Goal: Task Accomplishment & Management: Manage account settings

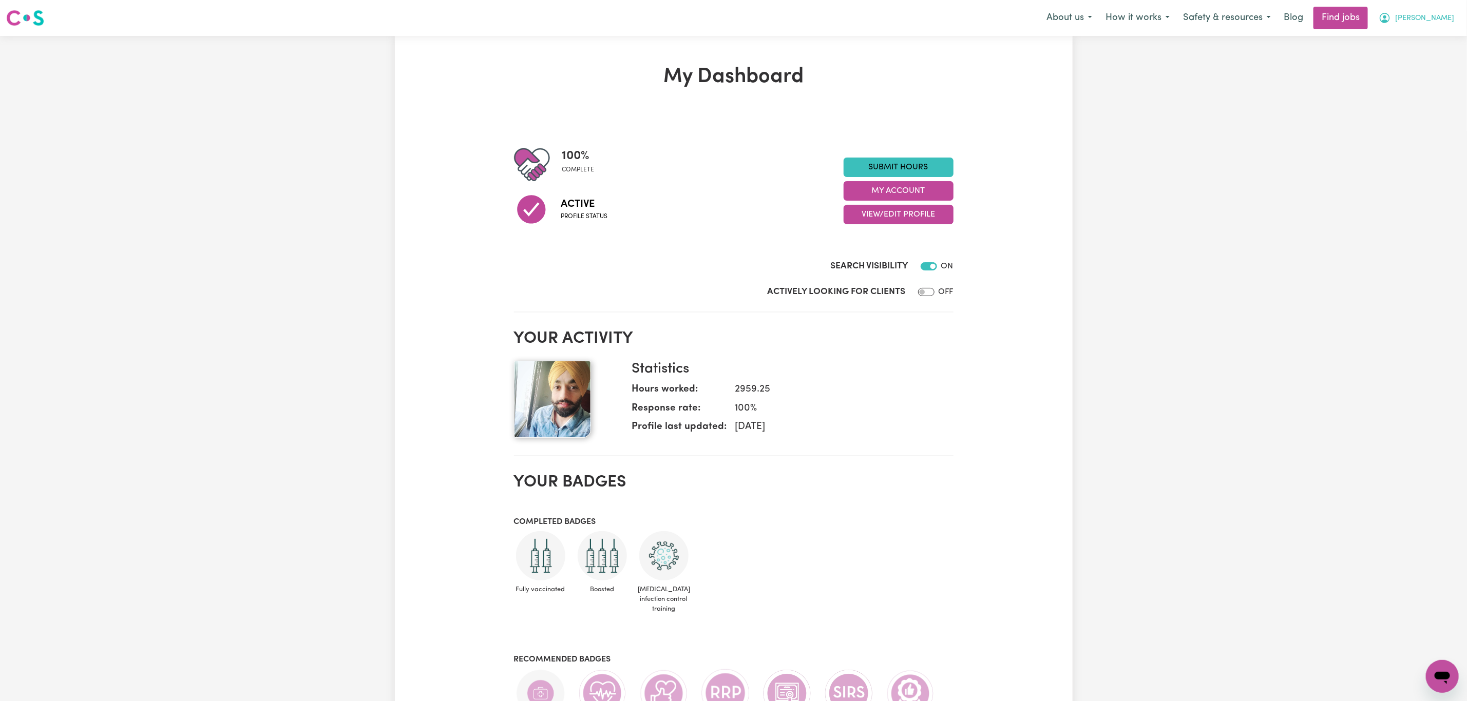
click at [1432, 25] on button "[PERSON_NAME]" at bounding box center [1416, 18] width 89 height 22
click at [1414, 40] on link "My Account" at bounding box center [1419, 40] width 81 height 20
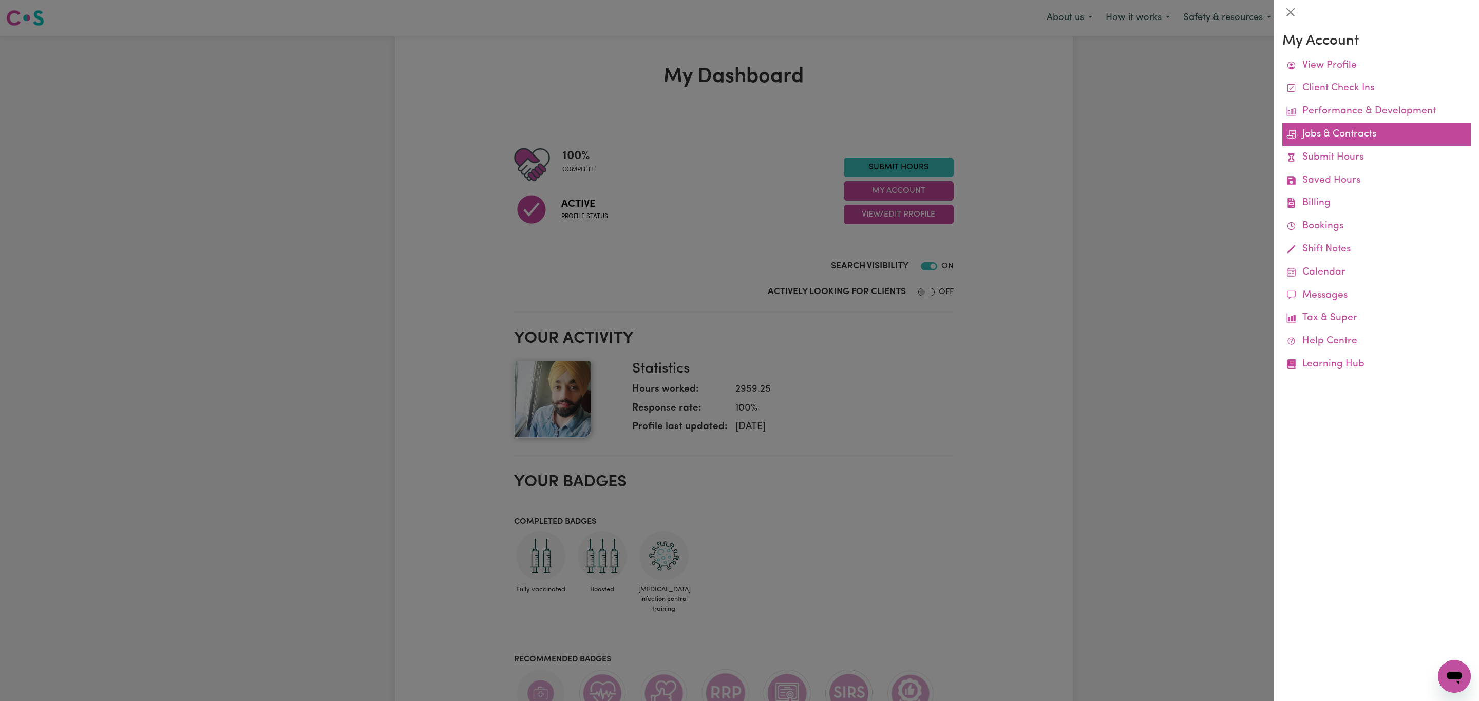
click at [1354, 140] on link "Jobs & Contracts" at bounding box center [1376, 134] width 188 height 23
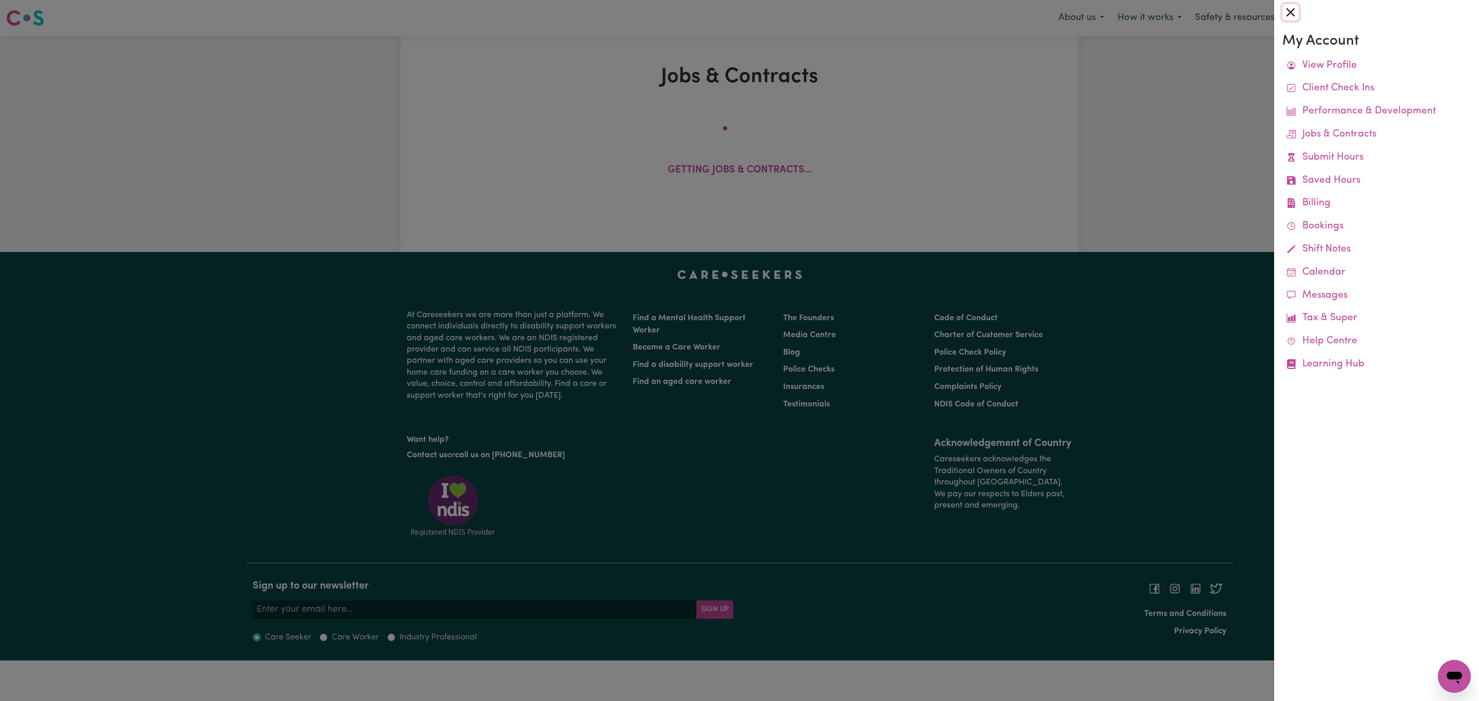
click at [1289, 6] on button "Close" at bounding box center [1290, 12] width 16 height 16
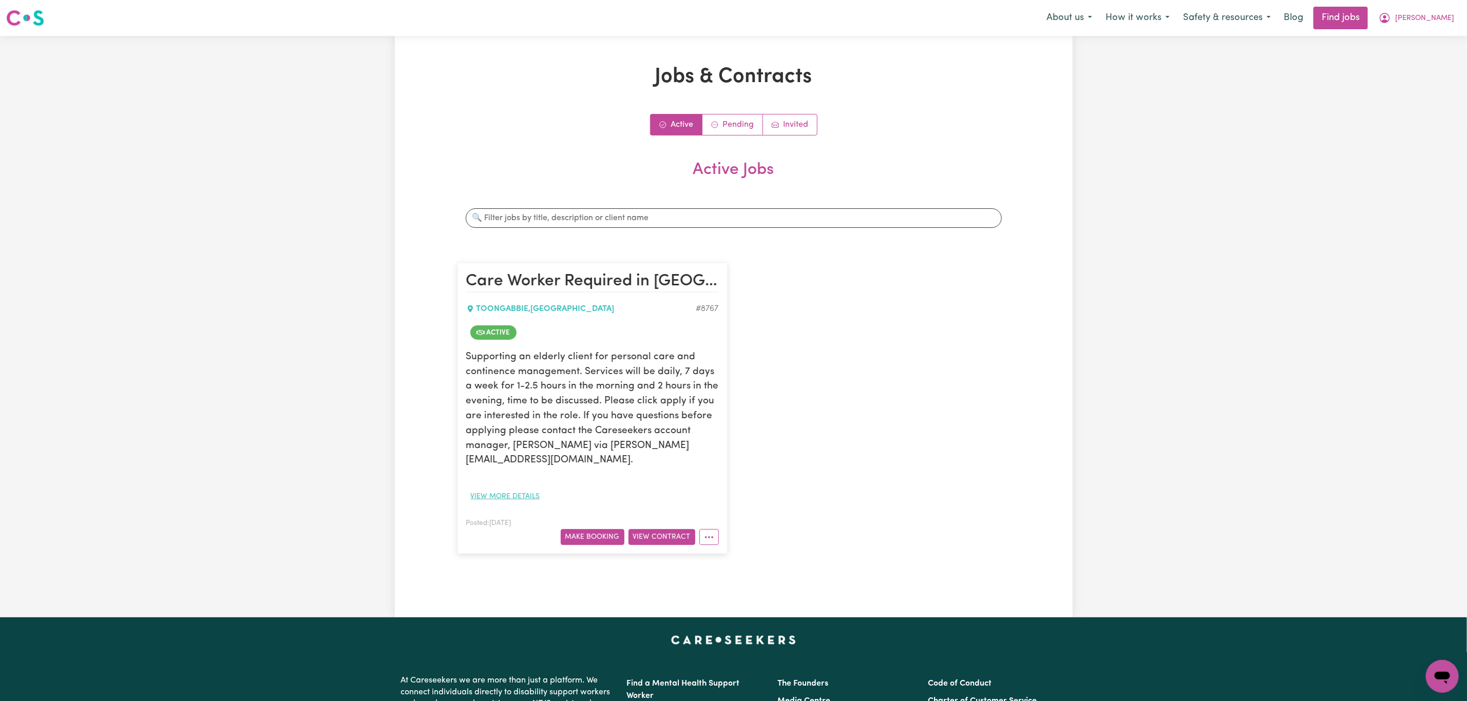
click at [518, 489] on button "View more details" at bounding box center [505, 497] width 79 height 16
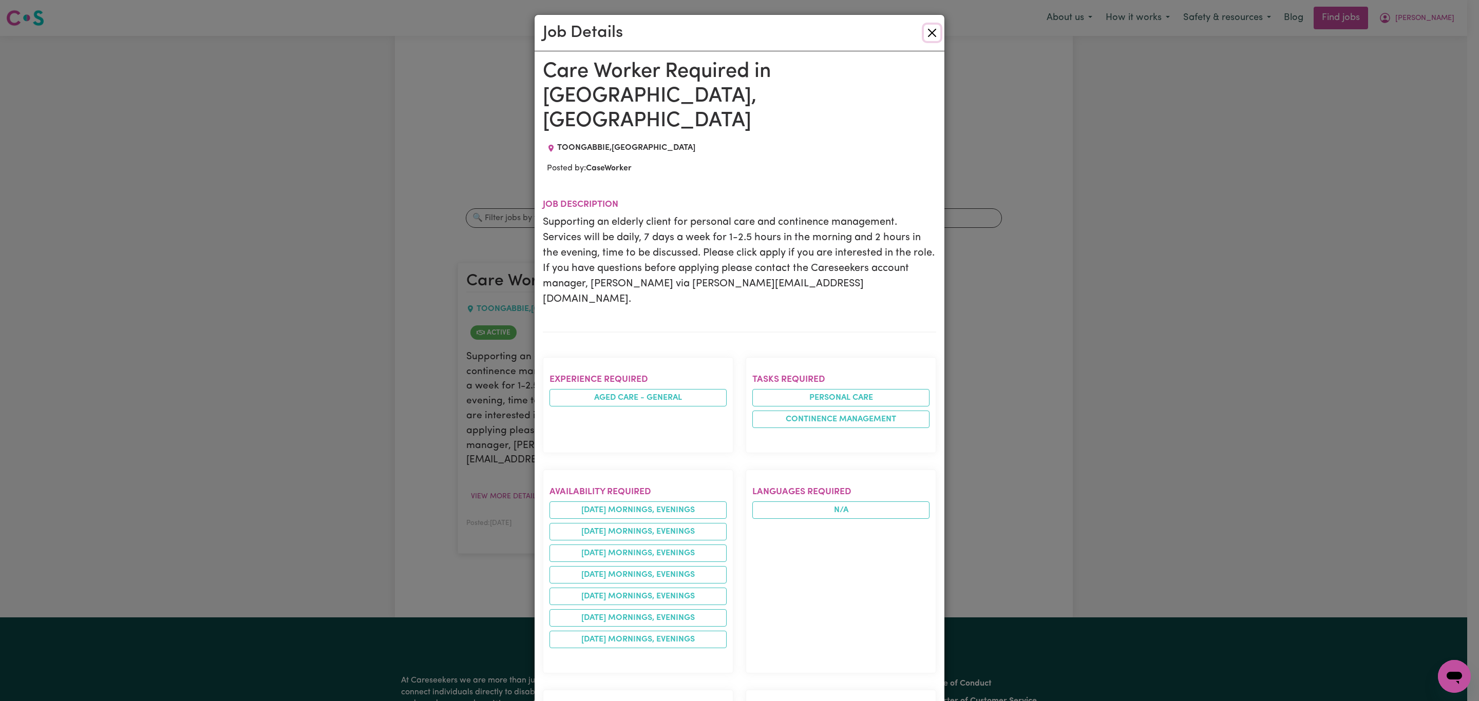
drag, startPoint x: 928, startPoint y: 28, endPoint x: 749, endPoint y: 0, distance: 180.9
click at [927, 28] on button "Close" at bounding box center [932, 33] width 16 height 16
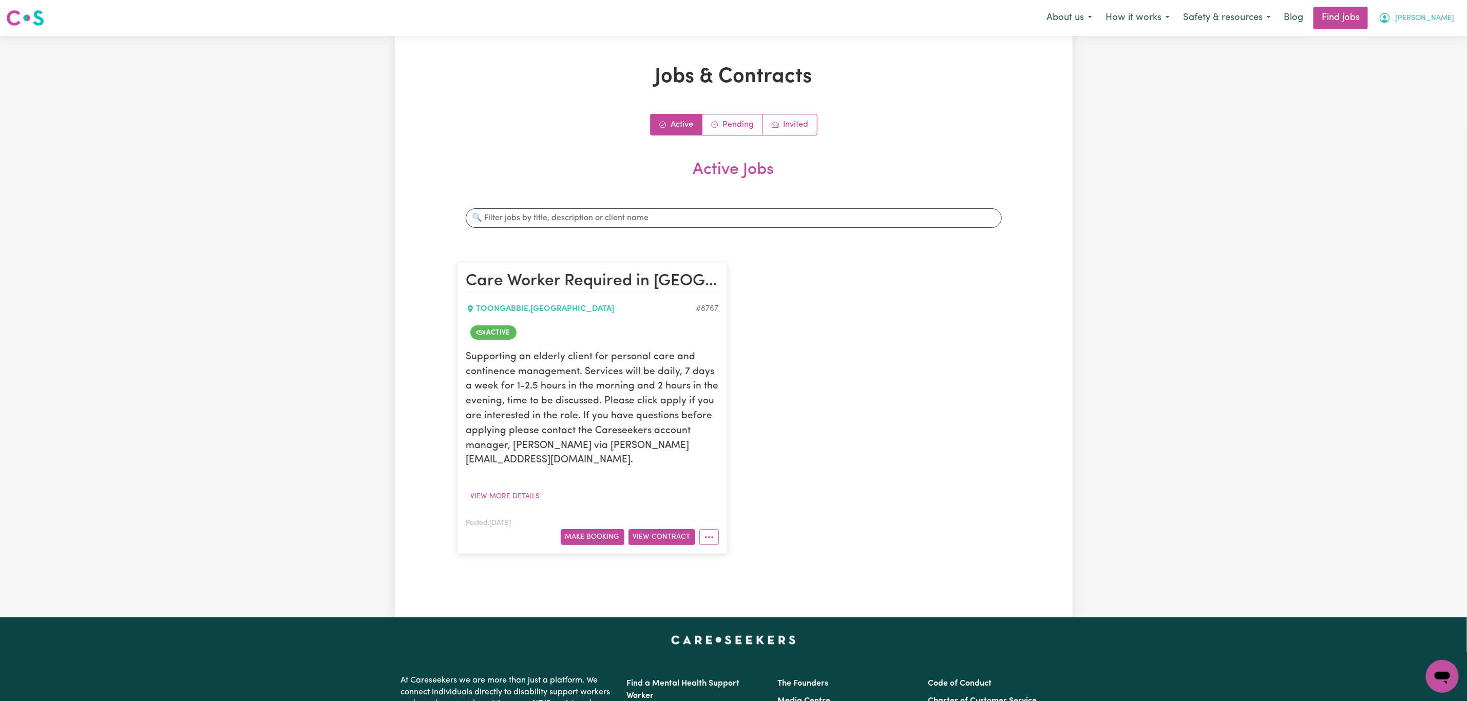
click at [1416, 17] on span "[PERSON_NAME]" at bounding box center [1424, 18] width 59 height 11
click at [1417, 32] on link "My Account" at bounding box center [1419, 40] width 81 height 20
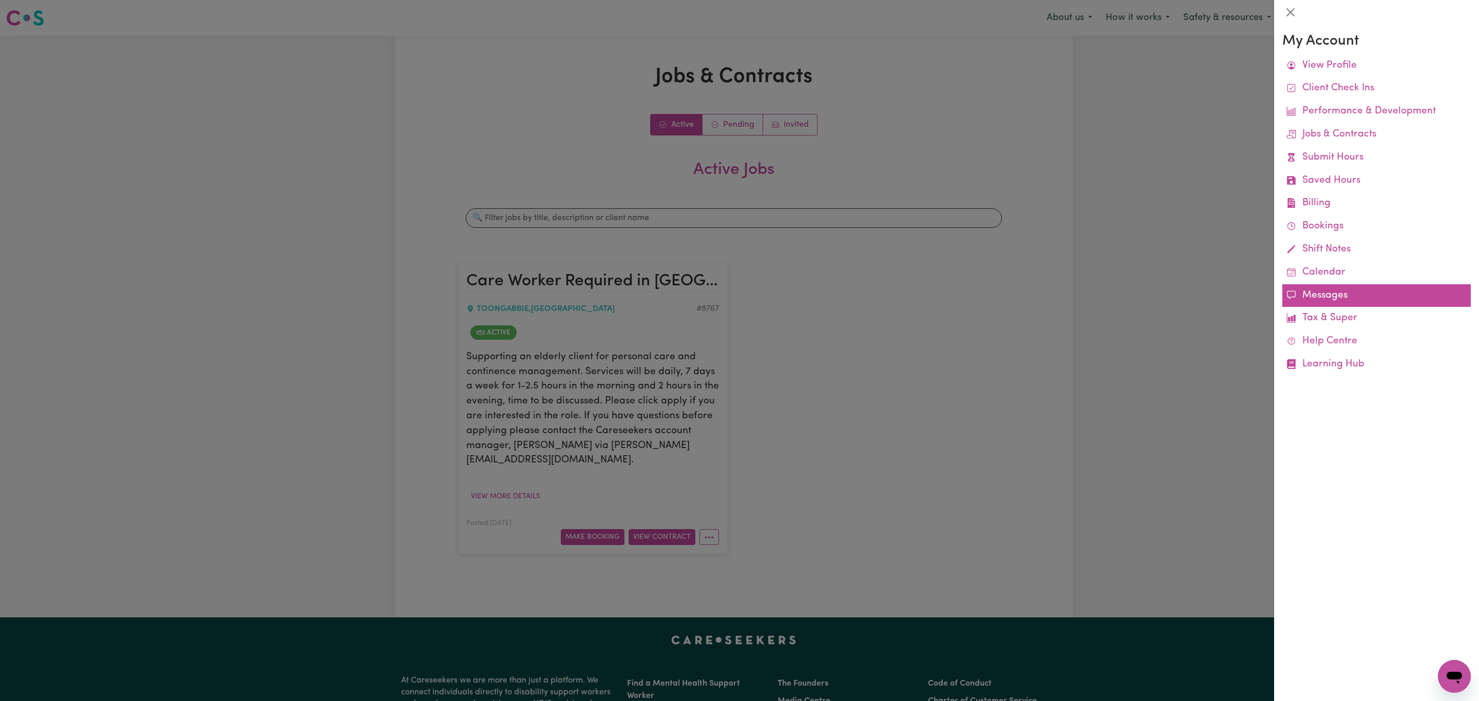
click at [1305, 297] on link "Messages" at bounding box center [1376, 295] width 188 height 23
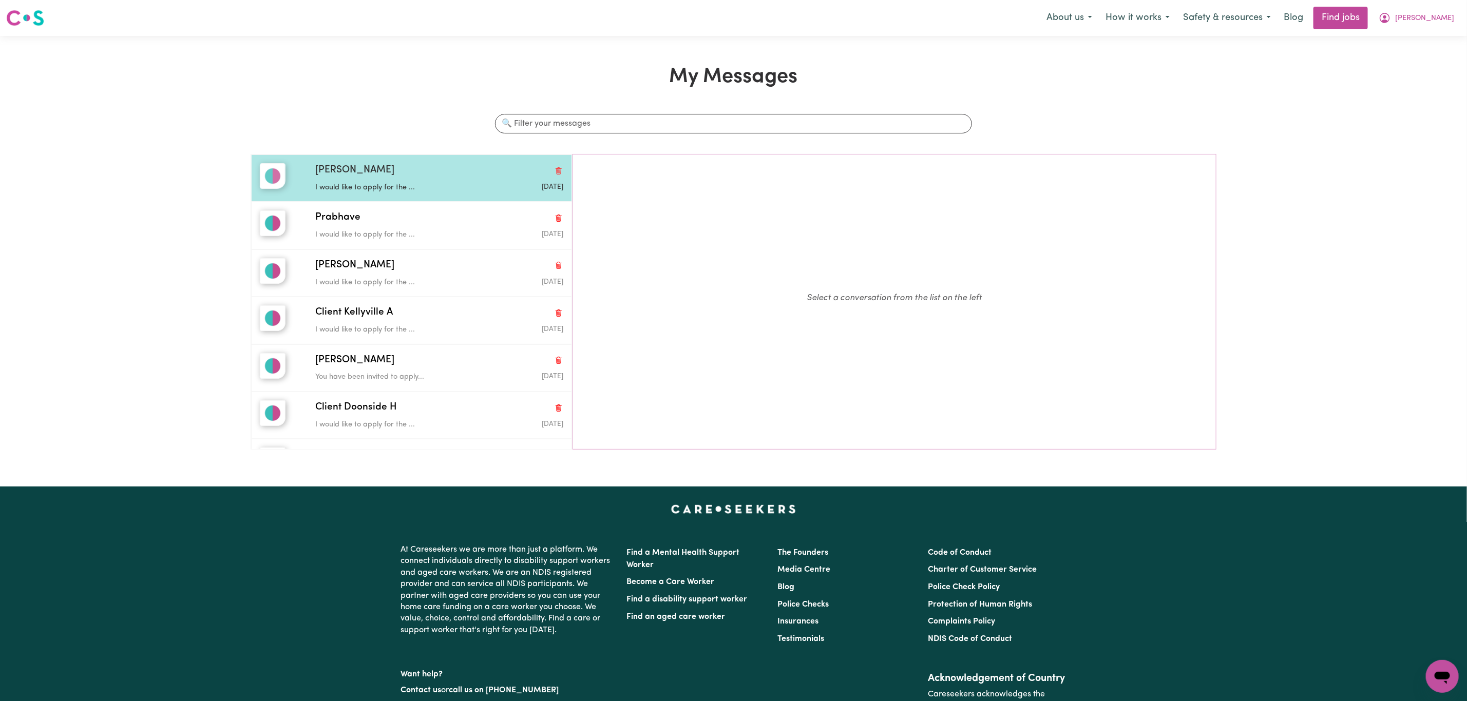
click at [405, 187] on p "I would like to apply for the ..." at bounding box center [397, 187] width 165 height 11
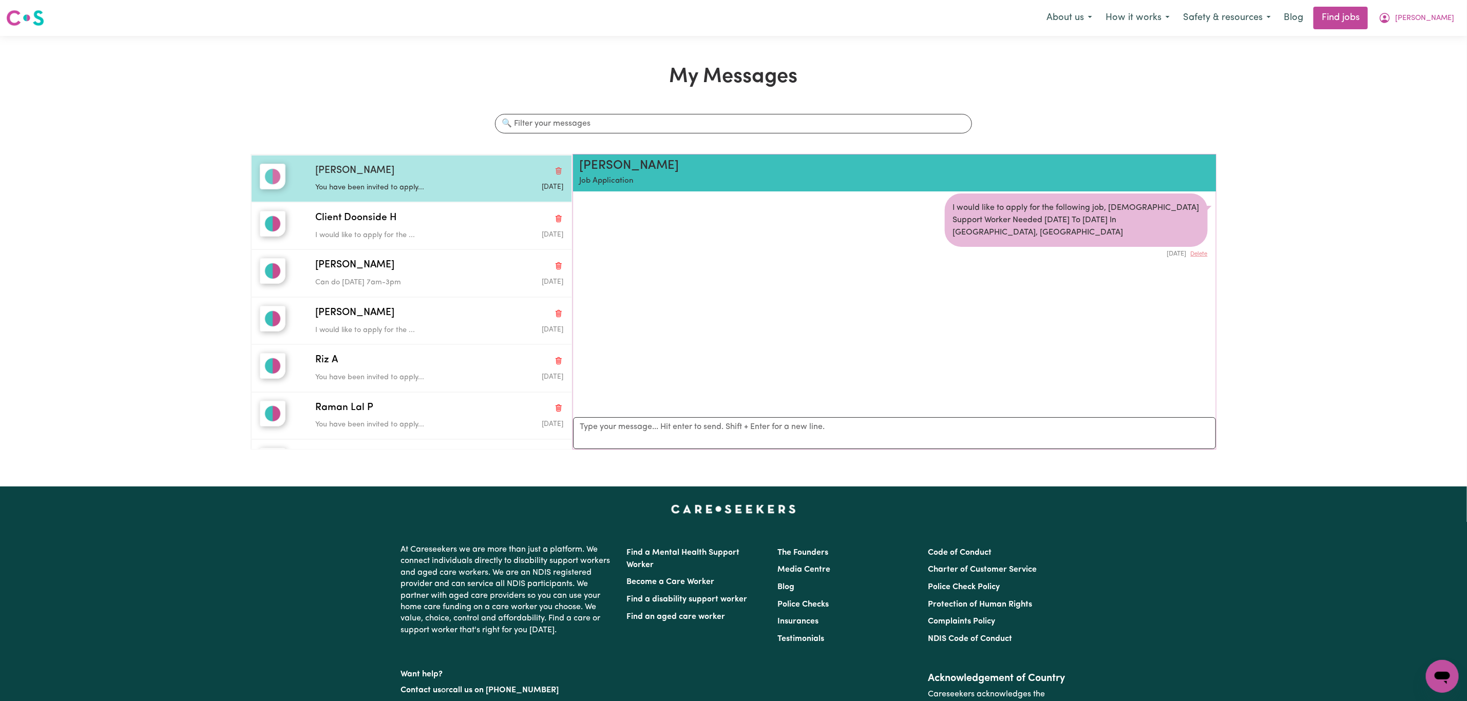
scroll to position [154, 0]
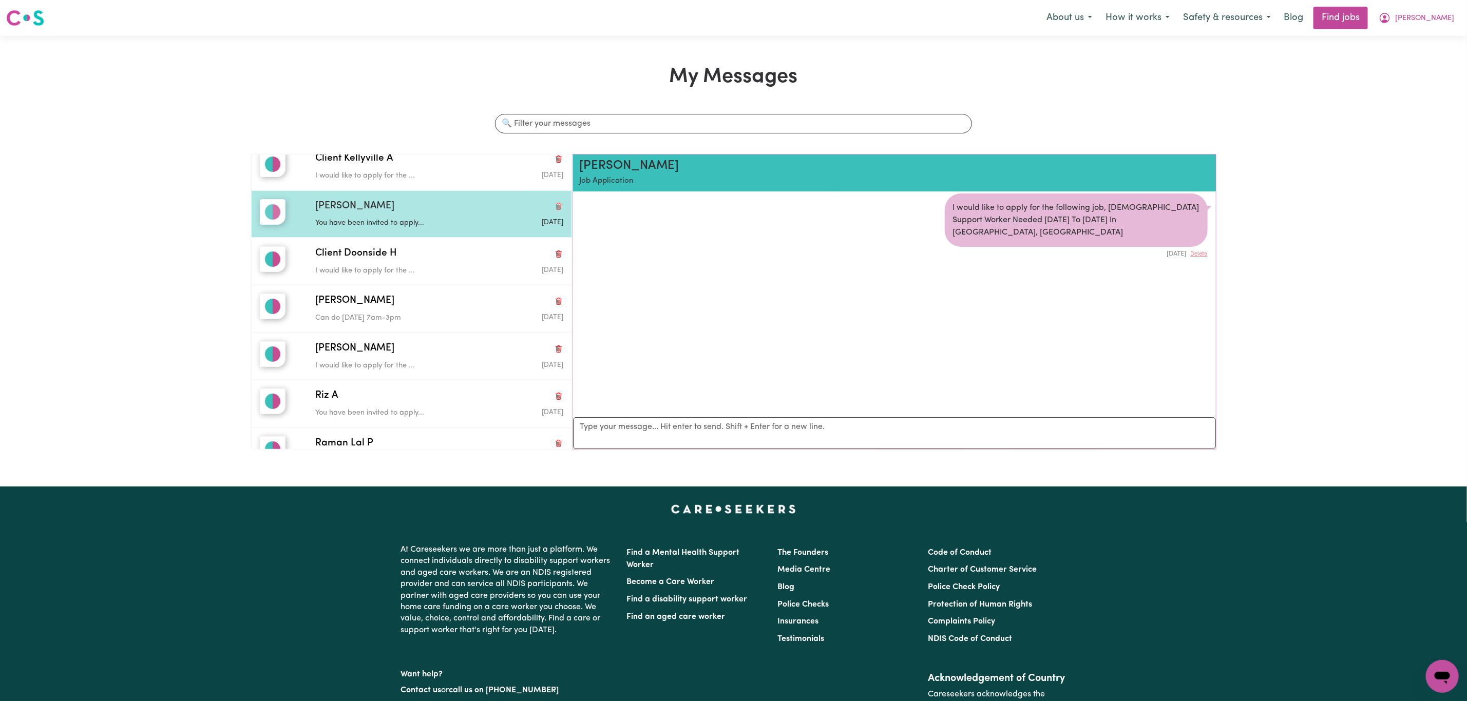
click at [436, 222] on p "You have been invited to apply..." at bounding box center [397, 223] width 165 height 11
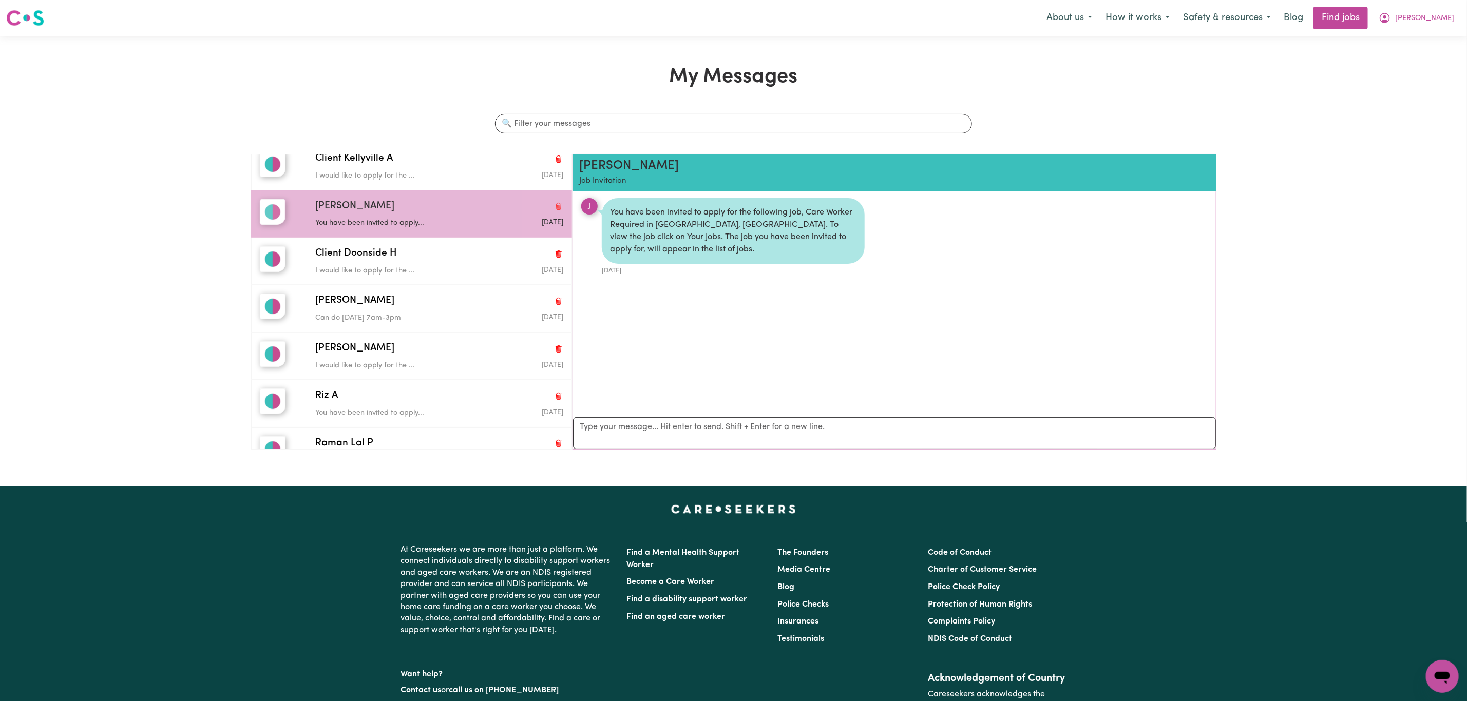
scroll to position [0, 0]
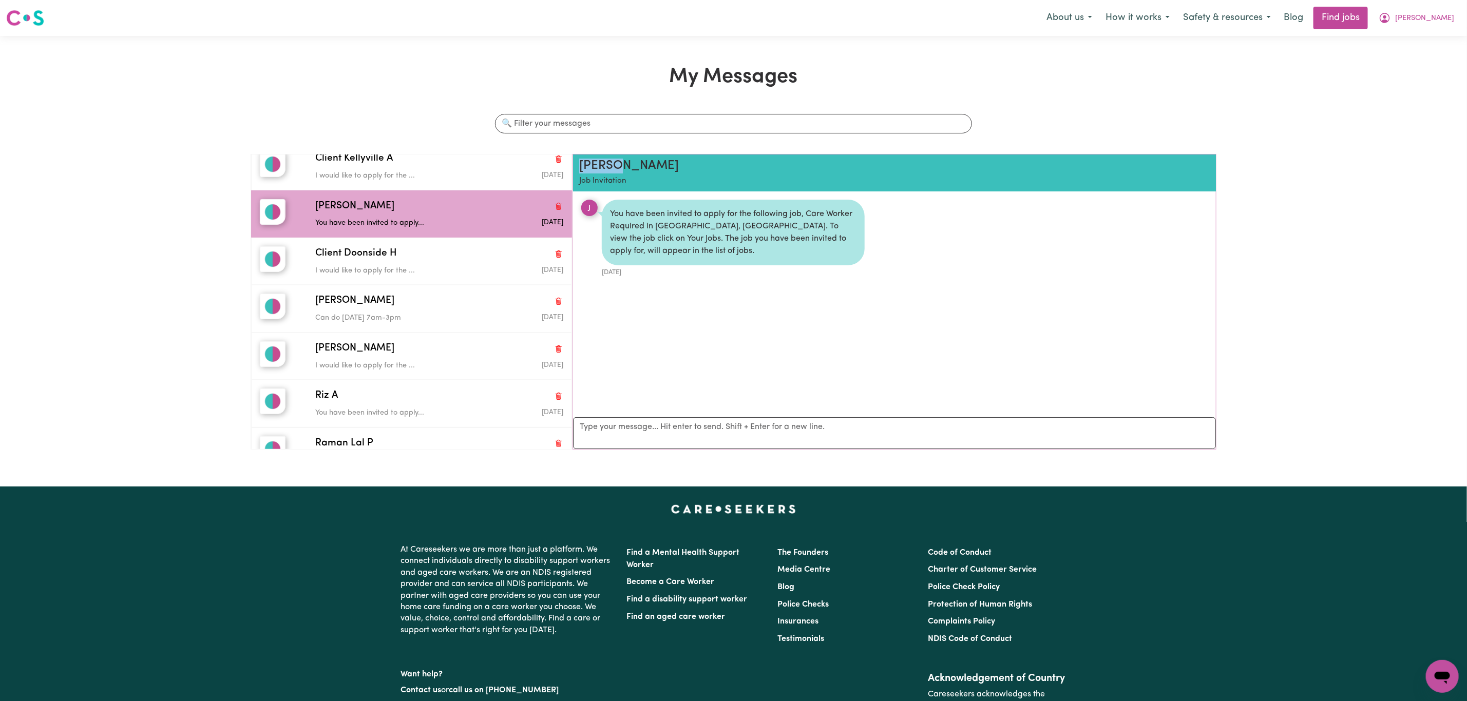
drag, startPoint x: 625, startPoint y: 167, endPoint x: 578, endPoint y: 165, distance: 47.8
click at [578, 165] on div "[PERSON_NAME] Job Invitation" at bounding box center [894, 173] width 643 height 37
copy h2 "[PERSON_NAME]"
click at [1438, 22] on span "[PERSON_NAME]" at bounding box center [1424, 18] width 59 height 11
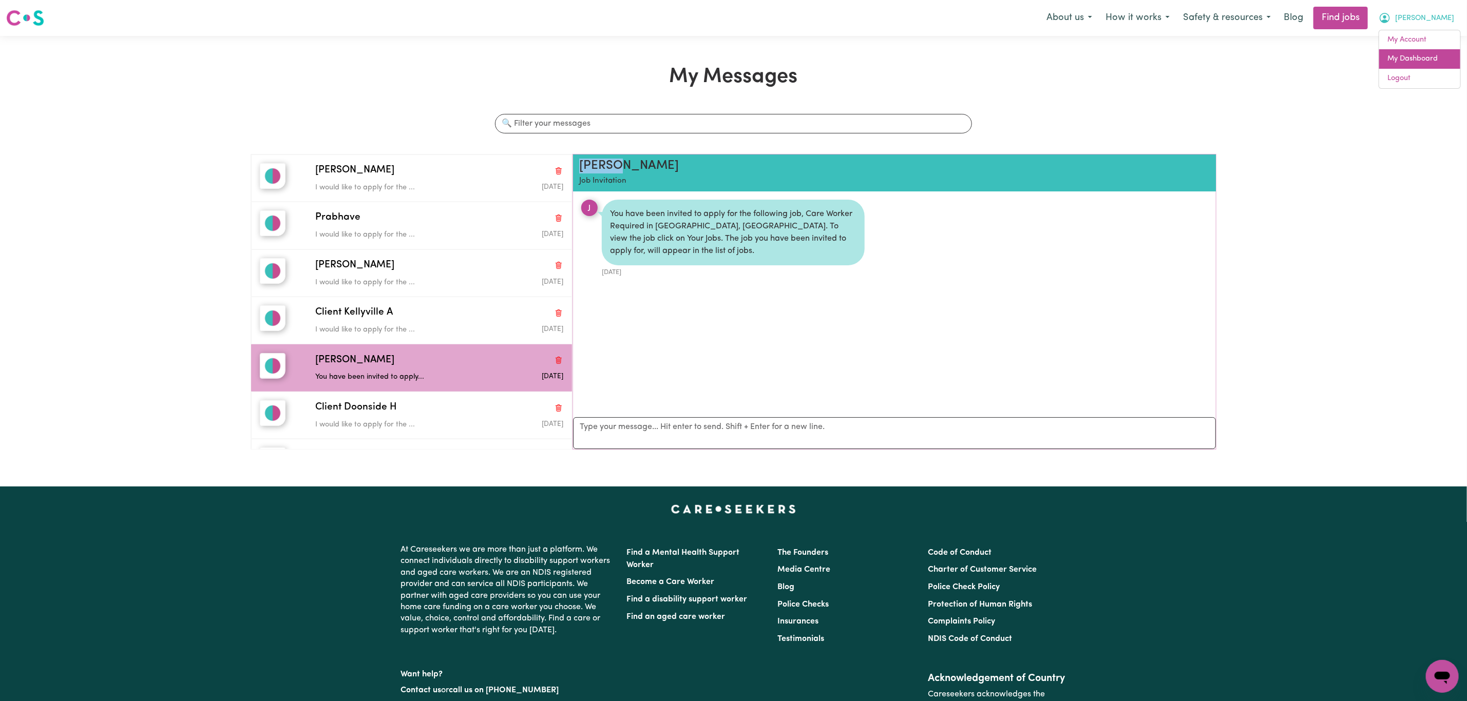
click at [1422, 62] on link "My Dashboard" at bounding box center [1419, 59] width 81 height 20
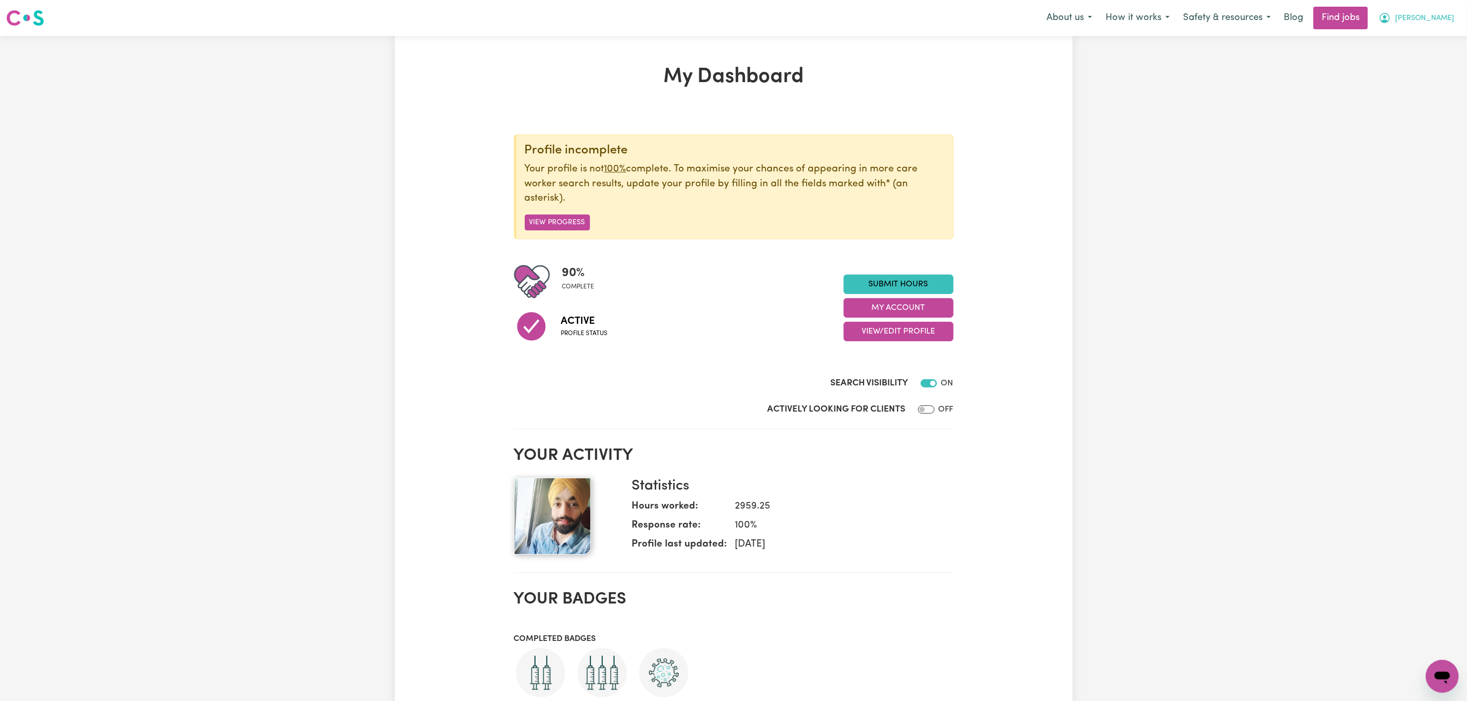
click at [1451, 13] on button "[PERSON_NAME]" at bounding box center [1416, 18] width 89 height 22
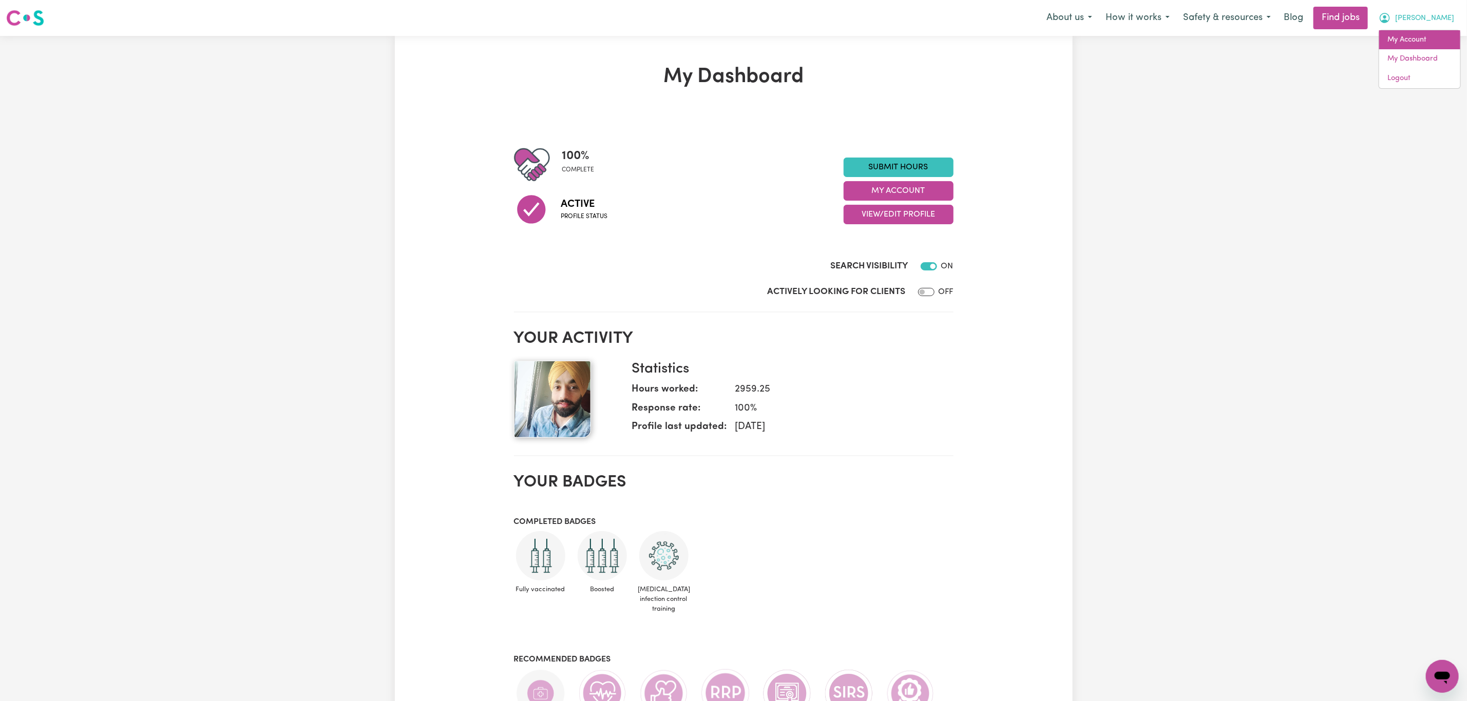
click at [1436, 39] on link "My Account" at bounding box center [1419, 40] width 81 height 20
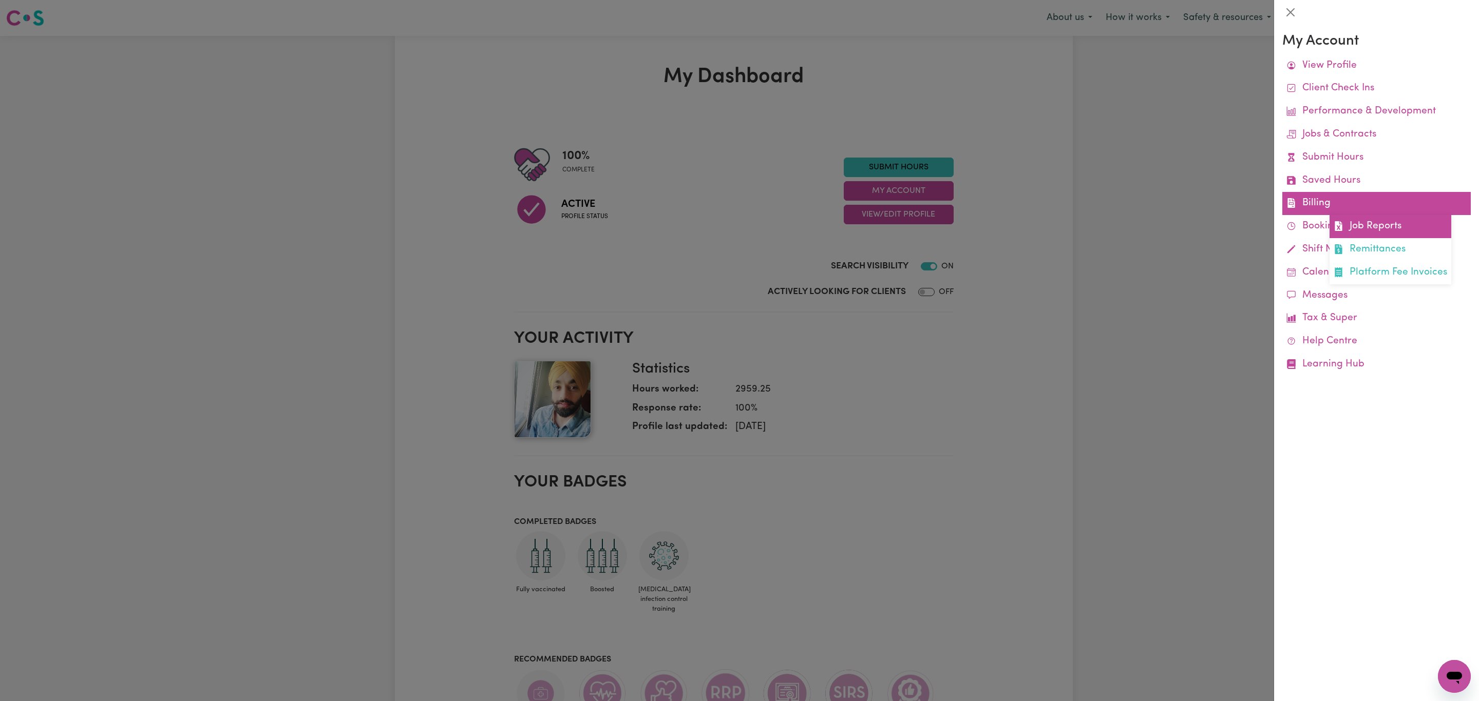
click at [1349, 222] on link "Job Reports" at bounding box center [1390, 226] width 122 height 23
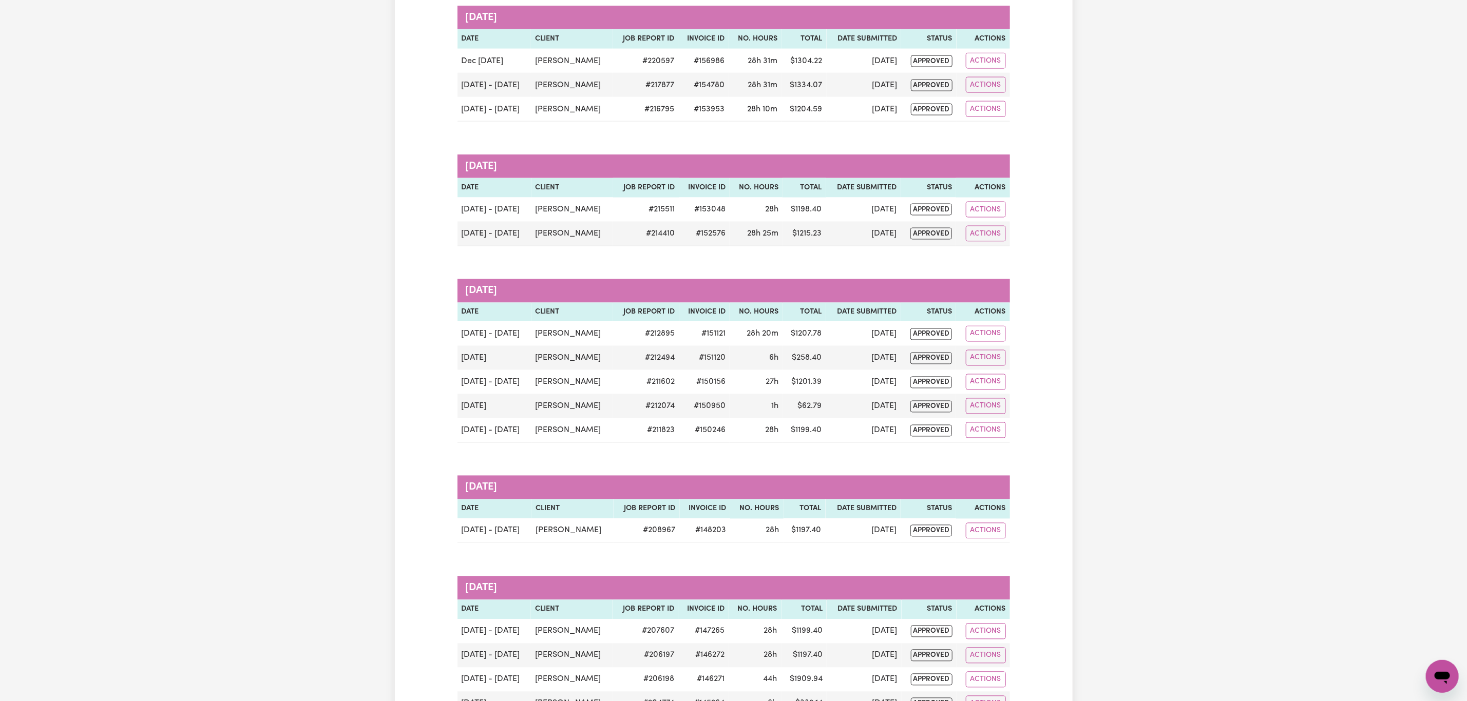
scroll to position [1232, 0]
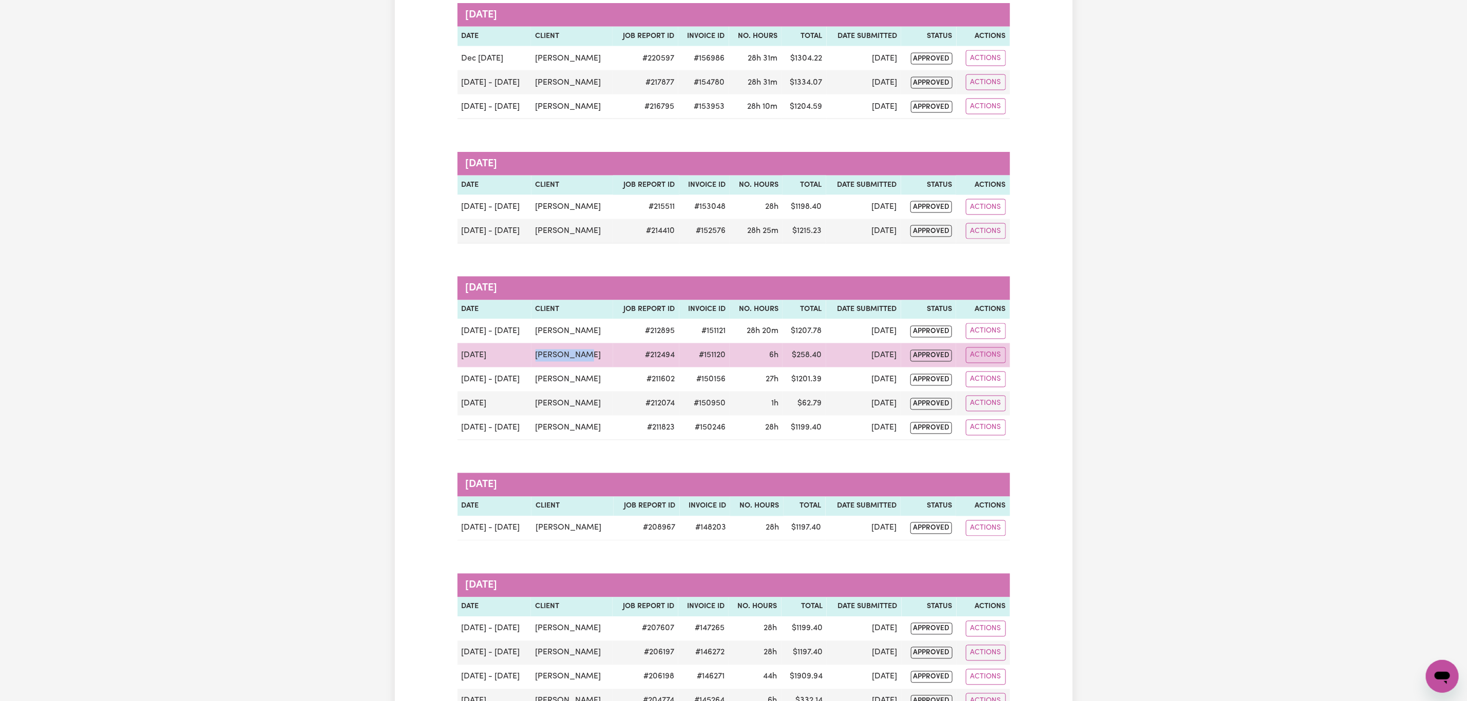
drag, startPoint x: 586, startPoint y: 373, endPoint x: 501, endPoint y: 373, distance: 85.2
click at [501, 368] on tr "[DATE] [PERSON_NAME] # 212494 #151120 6h $ 258.40 [DATE] approved Actions" at bounding box center [733, 355] width 552 height 24
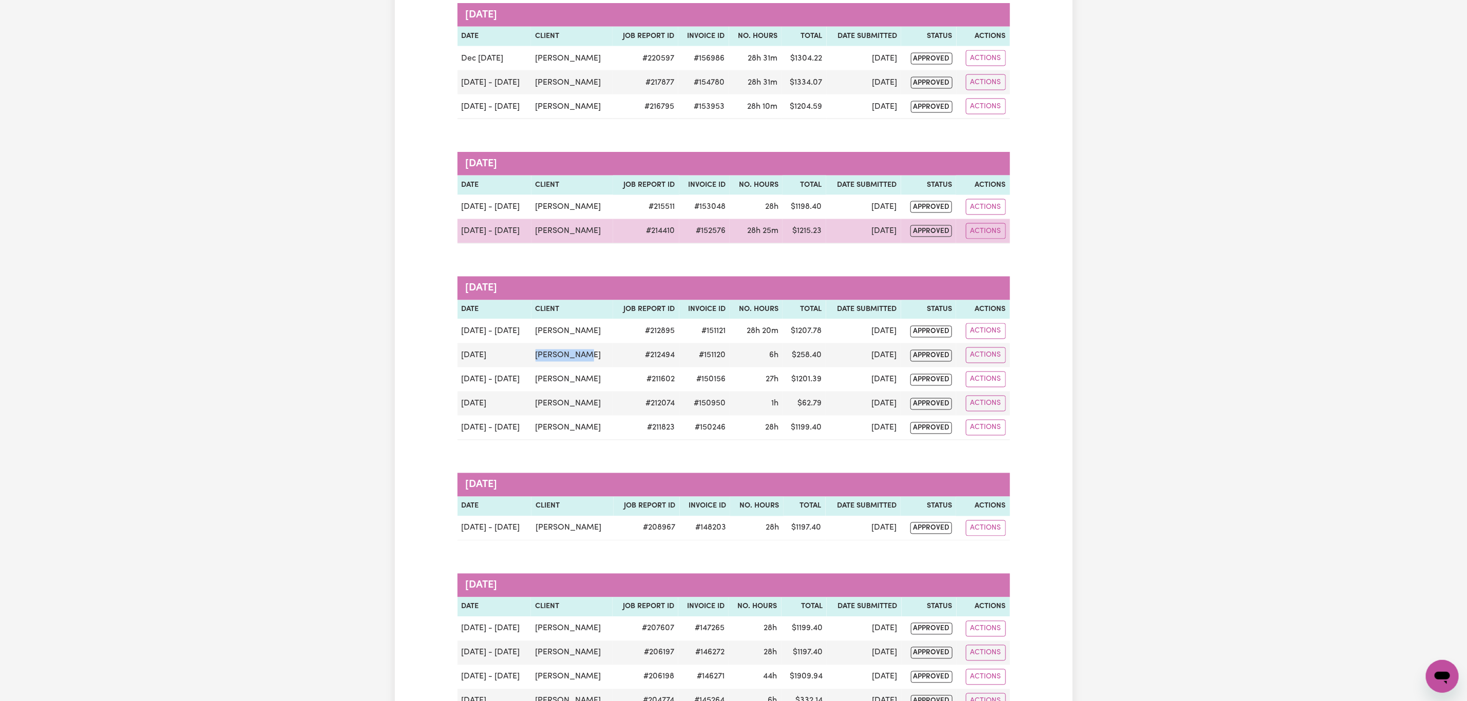
copy tr "[PERSON_NAME]"
